Goal: Task Accomplishment & Management: Manage account settings

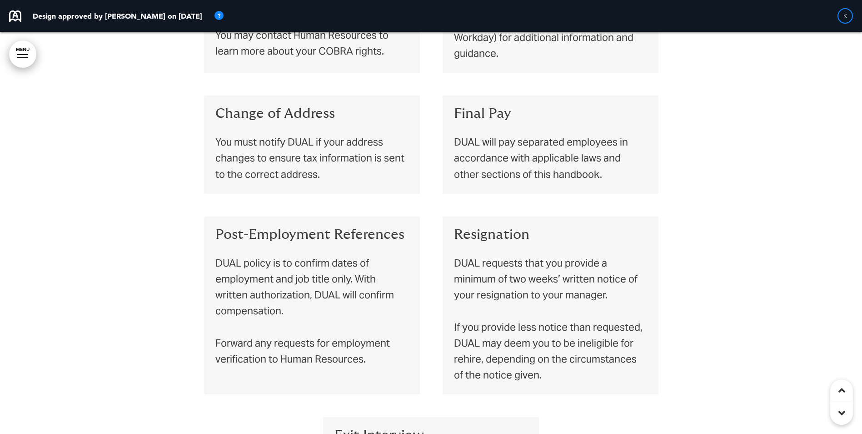
scroll to position [5702, 0]
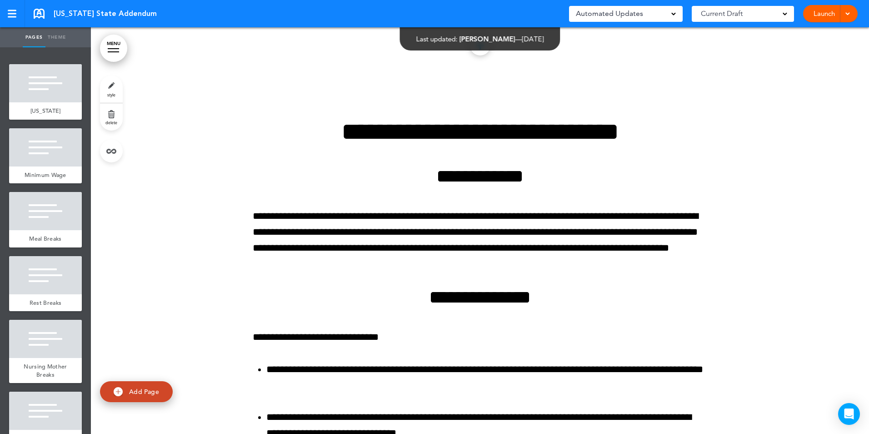
scroll to position [6227, 0]
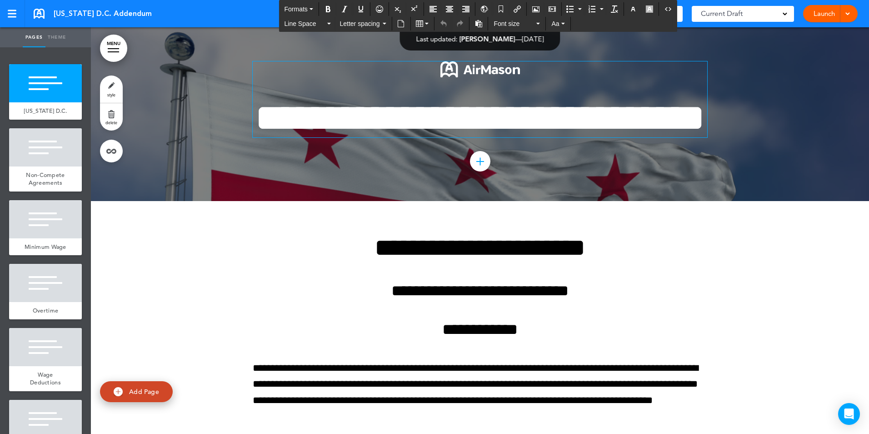
click at [461, 64] on img at bounding box center [480, 69] width 80 height 16
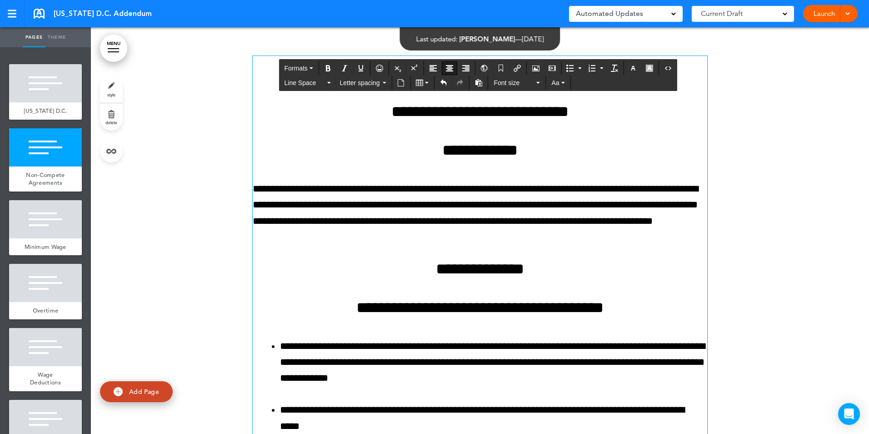
scroll to position [182, 0]
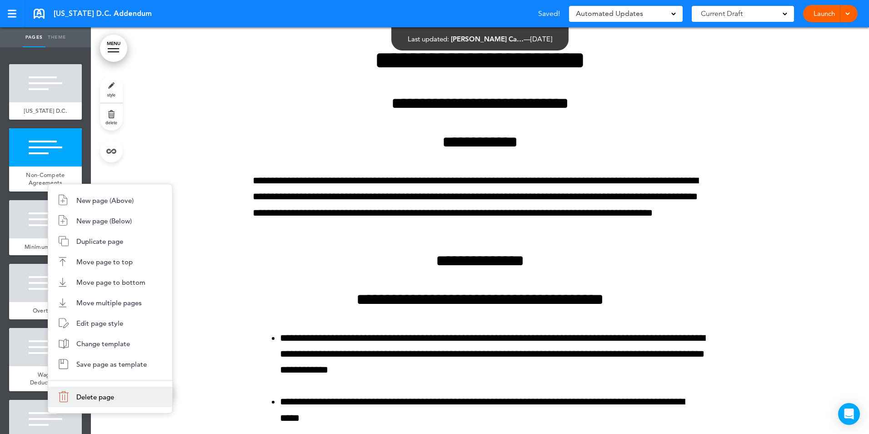
click at [79, 401] on li "Delete page" at bounding box center [110, 396] width 124 height 20
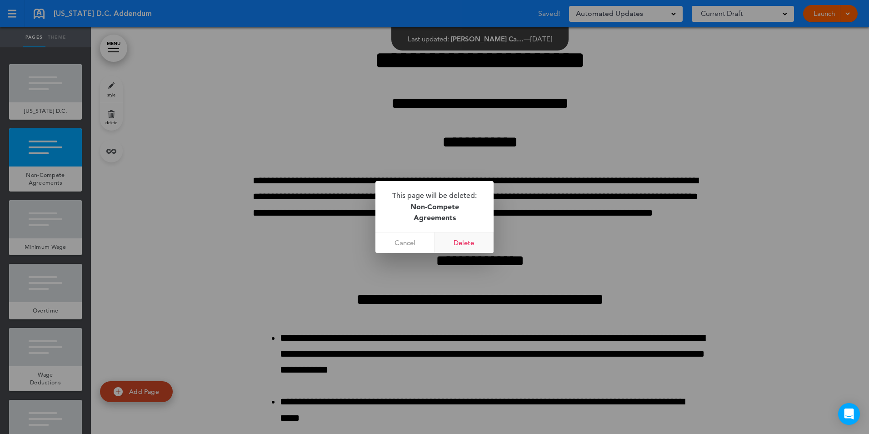
click at [472, 238] on link "Delete" at bounding box center [464, 242] width 59 height 20
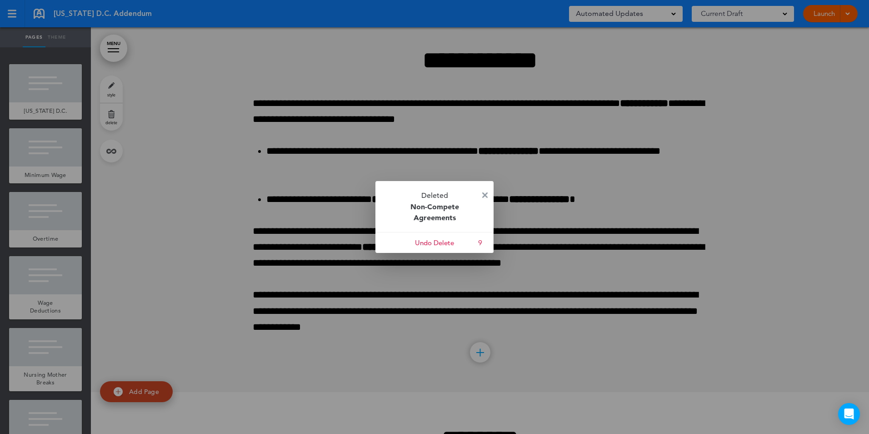
click at [485, 195] on img at bounding box center [484, 194] width 5 height 5
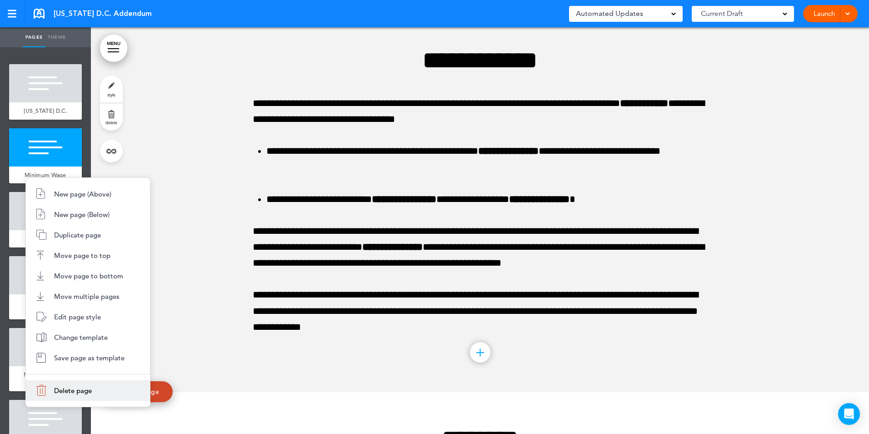
click at [64, 393] on span "Delete page" at bounding box center [73, 390] width 38 height 9
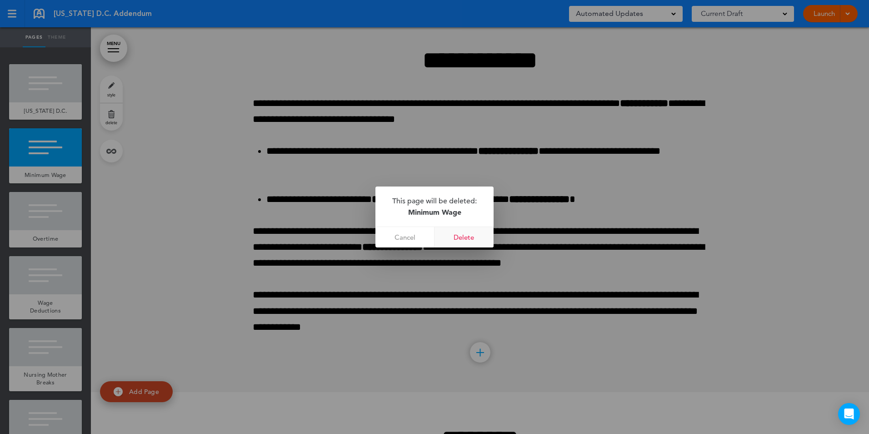
click at [462, 239] on link "Delete" at bounding box center [464, 237] width 59 height 20
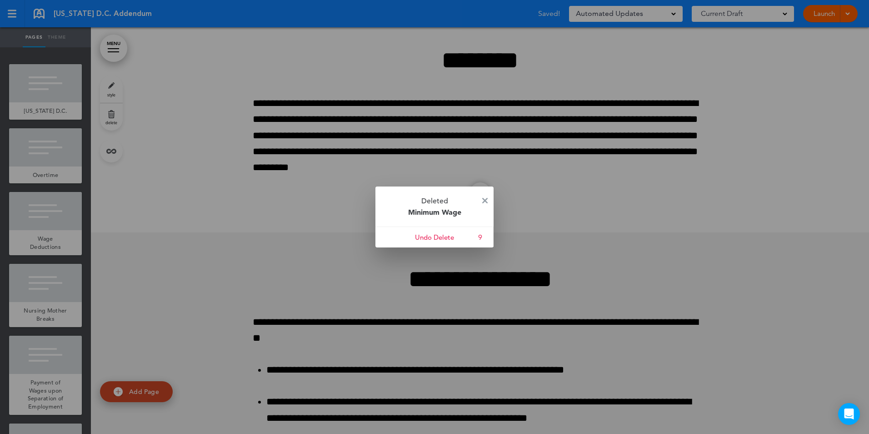
click at [485, 195] on p "Deleted Minimum Wage" at bounding box center [434, 206] width 118 height 40
click at [485, 201] on img at bounding box center [484, 200] width 5 height 5
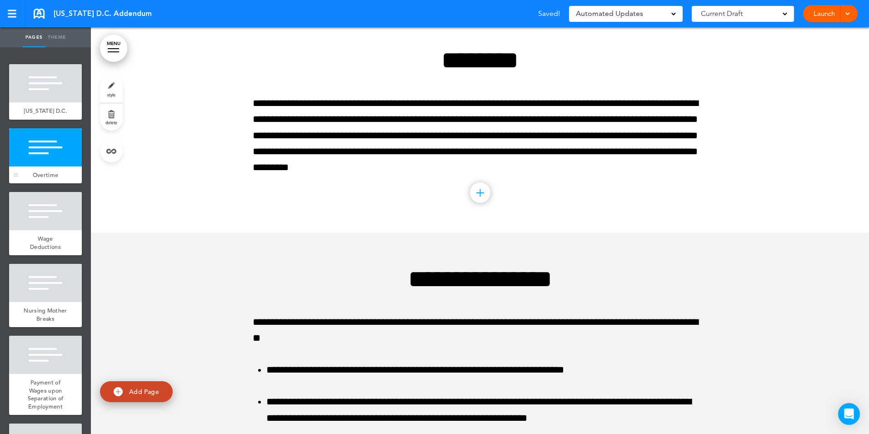
click at [36, 166] on div at bounding box center [45, 147] width 73 height 38
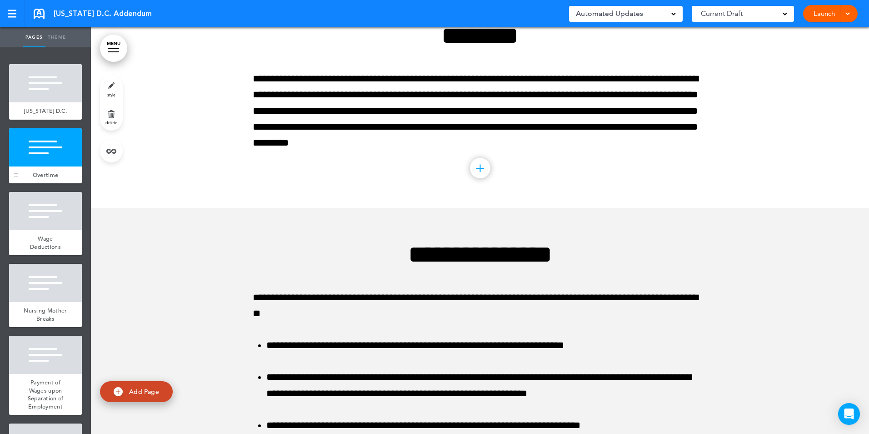
scroll to position [207, 0]
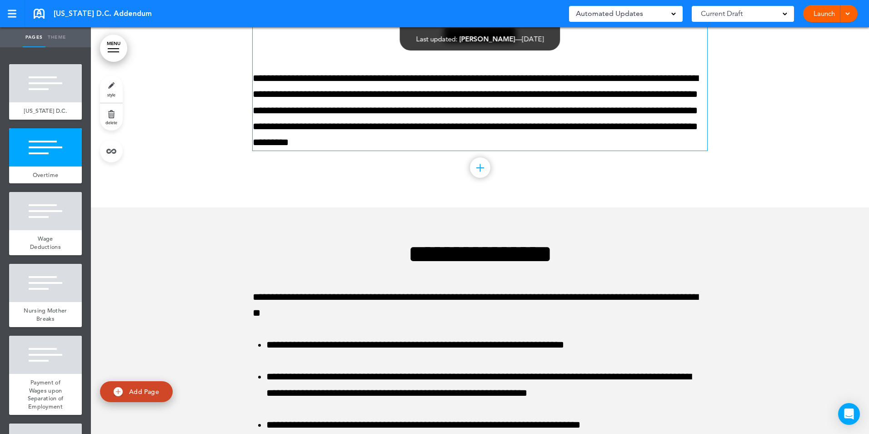
click at [558, 150] on p "**********" at bounding box center [480, 110] width 455 height 80
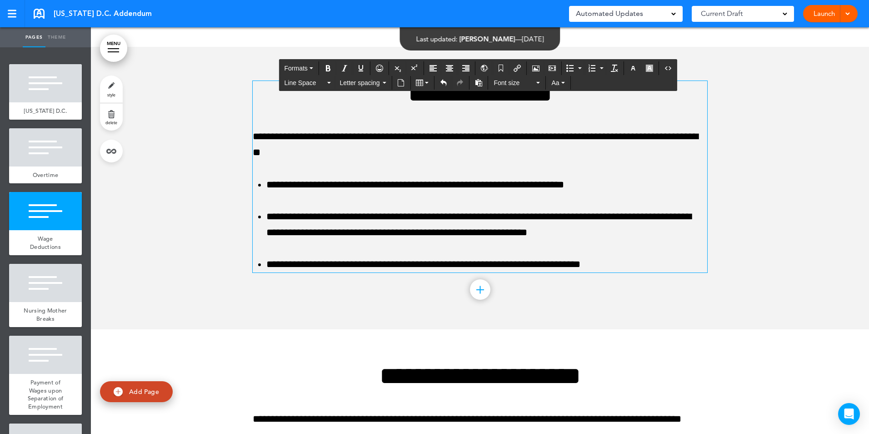
scroll to position [389, 0]
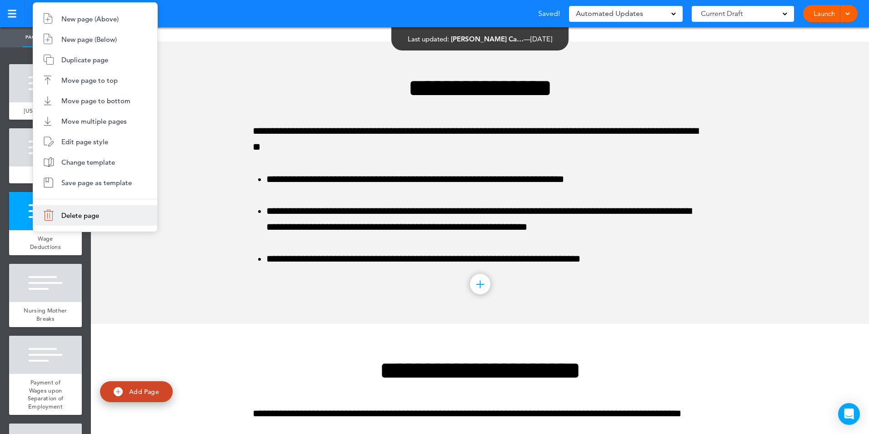
click at [65, 218] on span "Delete page" at bounding box center [80, 215] width 38 height 9
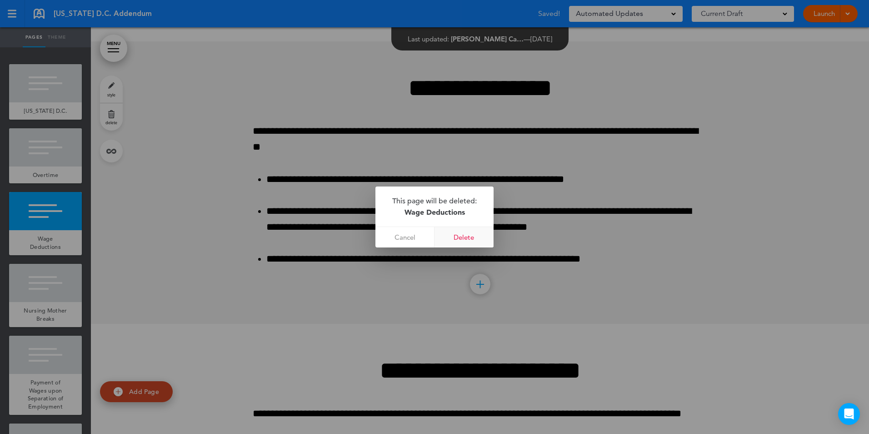
click at [481, 235] on link "Delete" at bounding box center [464, 237] width 59 height 20
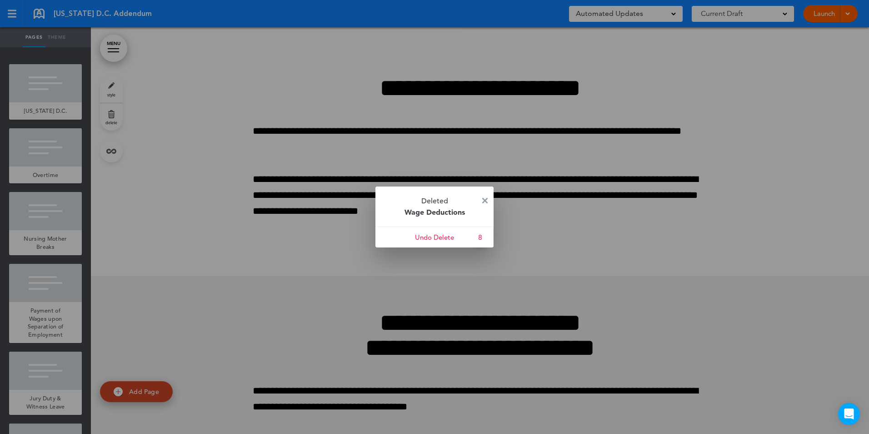
click at [485, 199] on img at bounding box center [484, 200] width 5 height 5
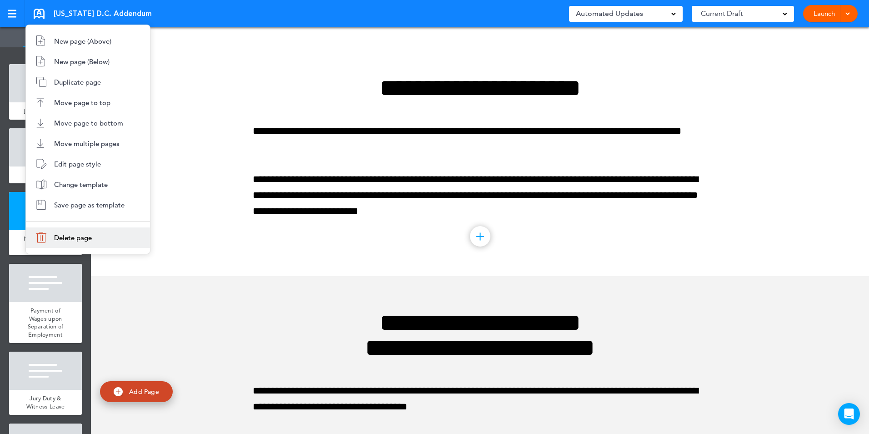
click at [60, 229] on li "Delete page" at bounding box center [88, 237] width 124 height 20
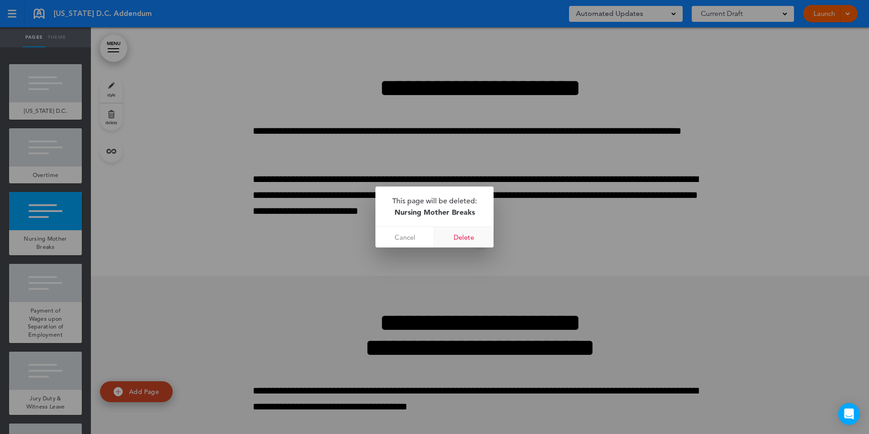
click at [462, 231] on link "Delete" at bounding box center [464, 237] width 59 height 20
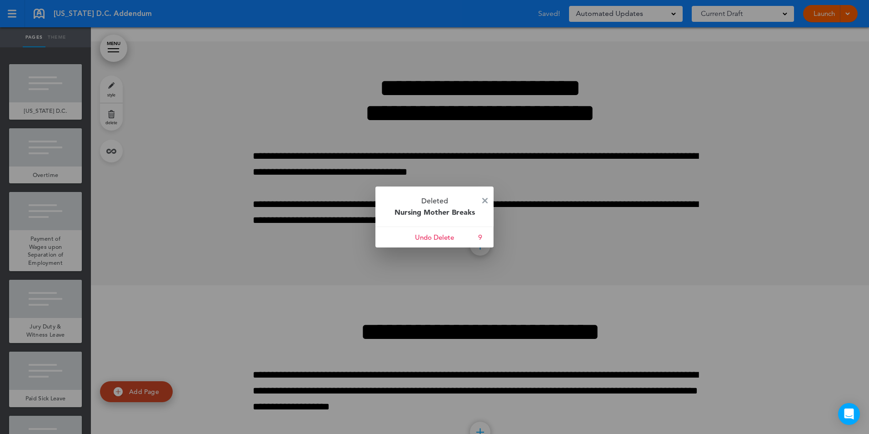
click at [483, 194] on p "Deleted Nursing Mother Breaks" at bounding box center [434, 206] width 118 height 40
click at [485, 203] on link at bounding box center [484, 200] width 5 height 7
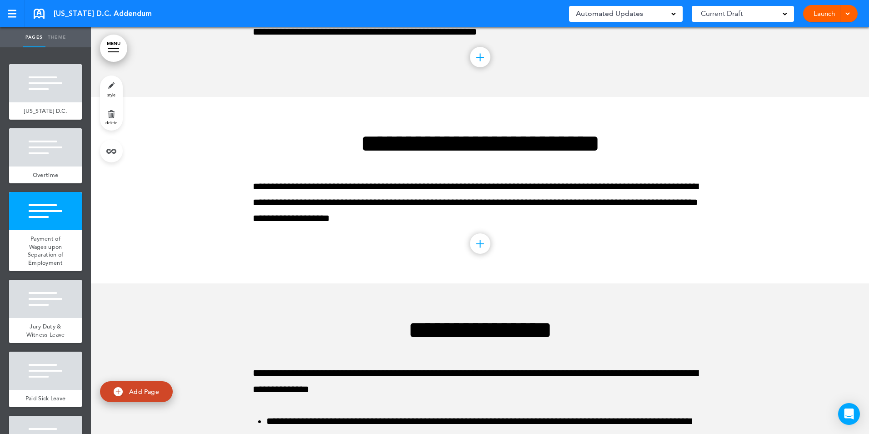
scroll to position [616, 0]
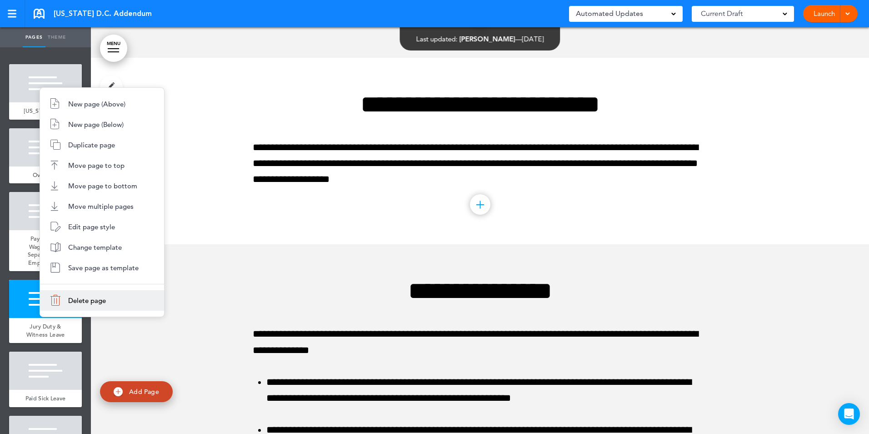
click at [70, 294] on li "Delete page" at bounding box center [102, 300] width 124 height 20
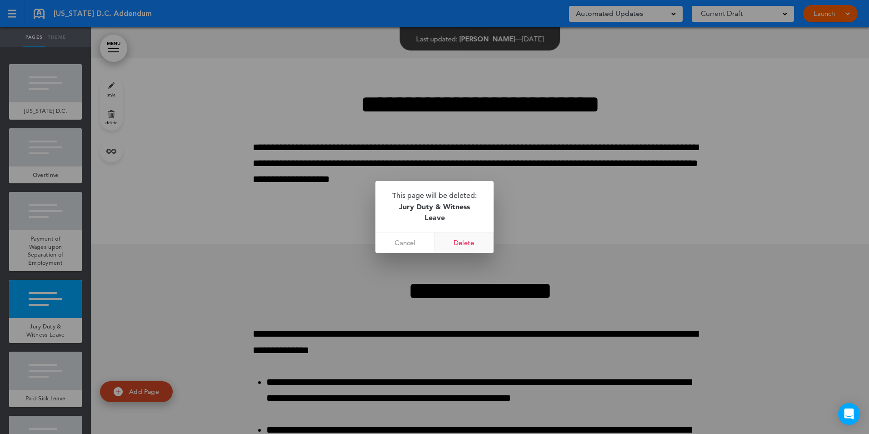
click at [467, 237] on link "Delete" at bounding box center [464, 242] width 59 height 20
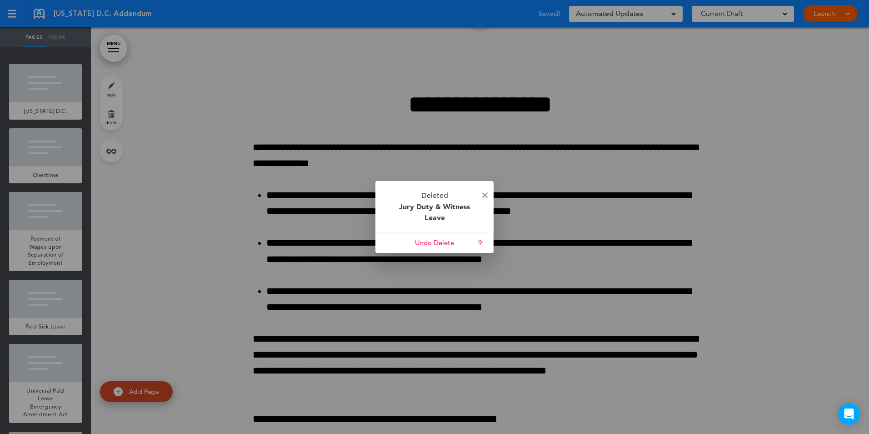
click at [482, 191] on p "Deleted Jury Duty & Witness Leave" at bounding box center [434, 206] width 118 height 51
click at [484, 193] on img at bounding box center [484, 194] width 5 height 5
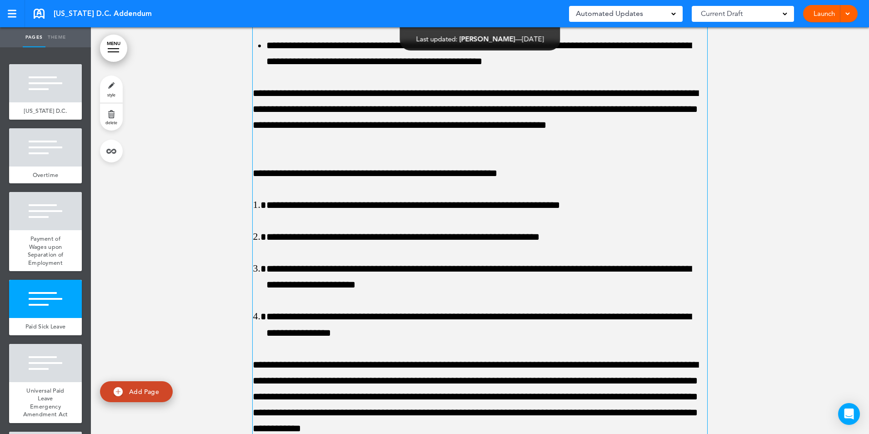
scroll to position [843, 0]
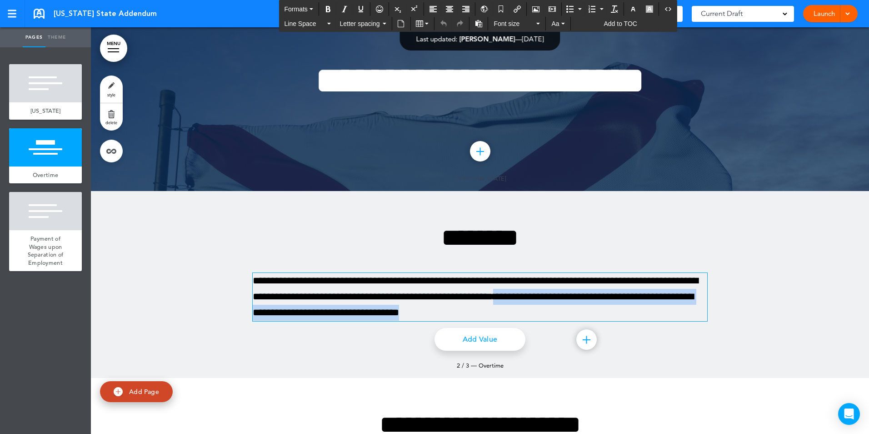
drag, startPoint x: 563, startPoint y: 335, endPoint x: 570, endPoint y: 348, distance: 15.1
click at [570, 321] on p "**********" at bounding box center [480, 297] width 455 height 48
